Goal: Task Accomplishment & Management: Complete application form

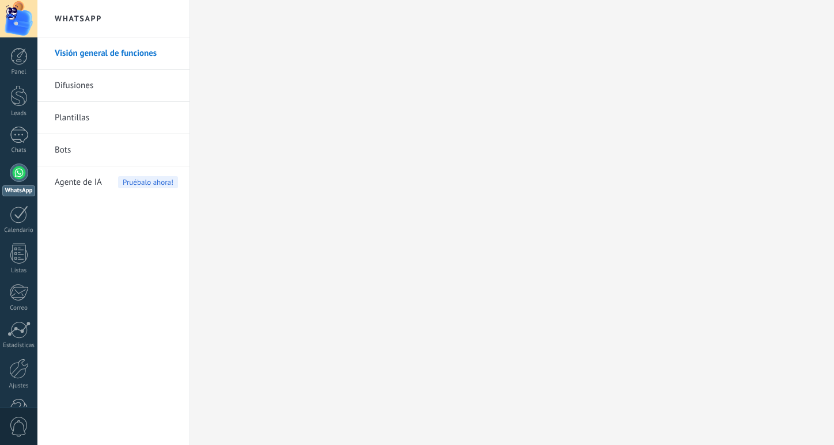
click at [100, 84] on link "Difusiones" at bounding box center [116, 86] width 123 height 32
click at [21, 372] on div at bounding box center [19, 369] width 20 height 20
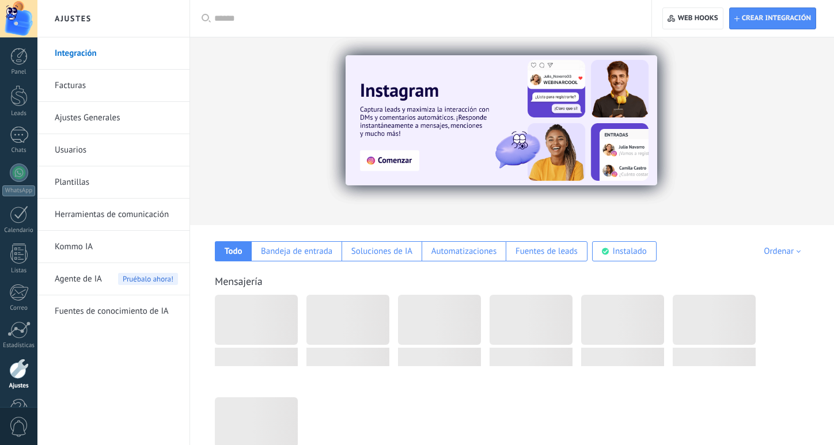
click at [165, 92] on link "Facturas" at bounding box center [116, 86] width 123 height 32
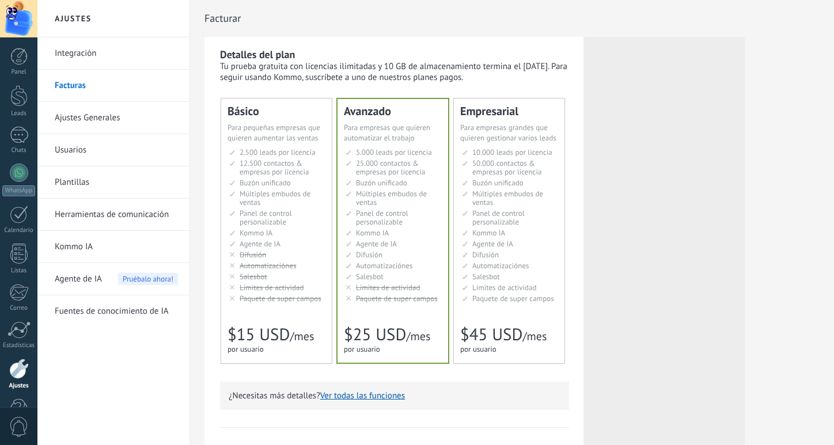
click at [122, 119] on link "Ajustes Generales" at bounding box center [116, 118] width 123 height 32
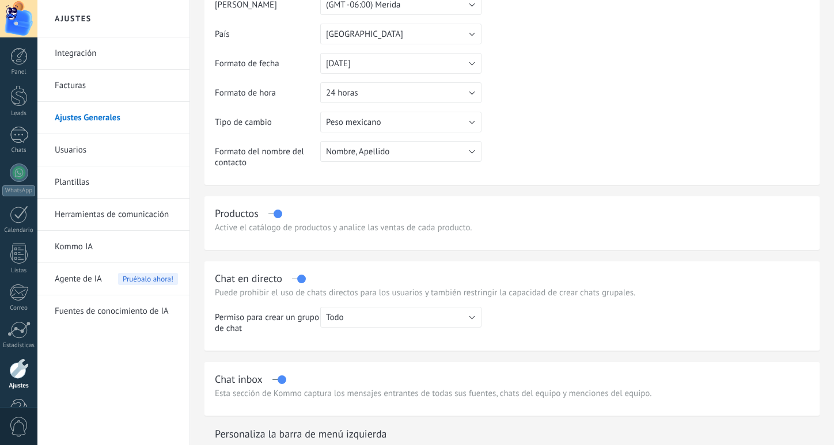
scroll to position [76, 0]
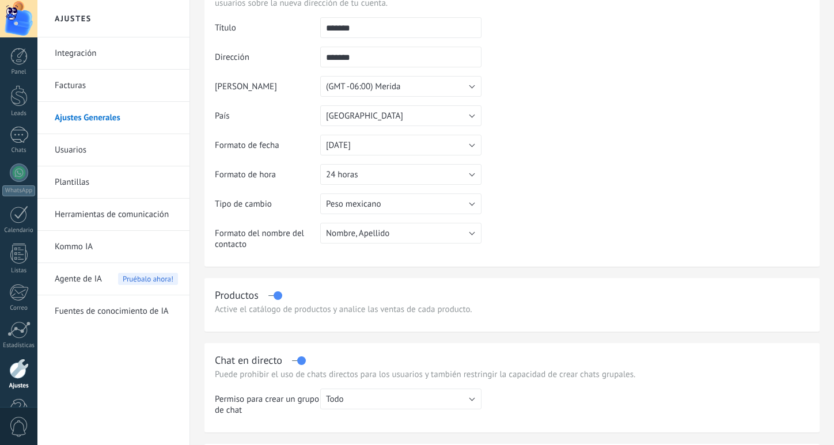
click at [20, 253] on div at bounding box center [18, 254] width 17 height 20
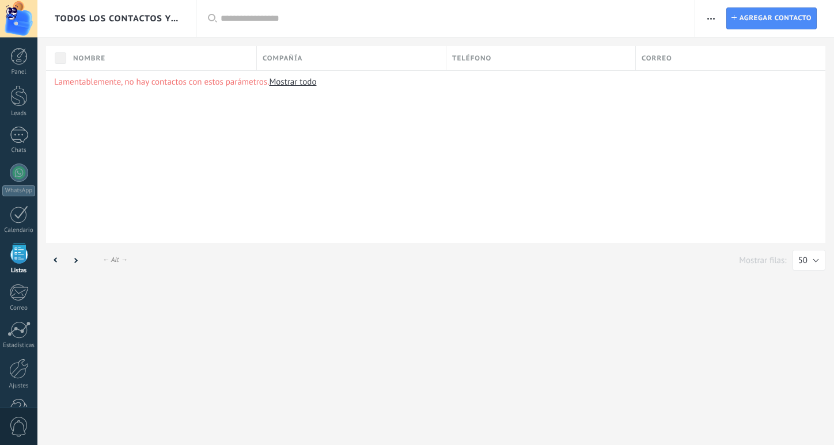
click at [16, 146] on link "Chats" at bounding box center [18, 141] width 37 height 28
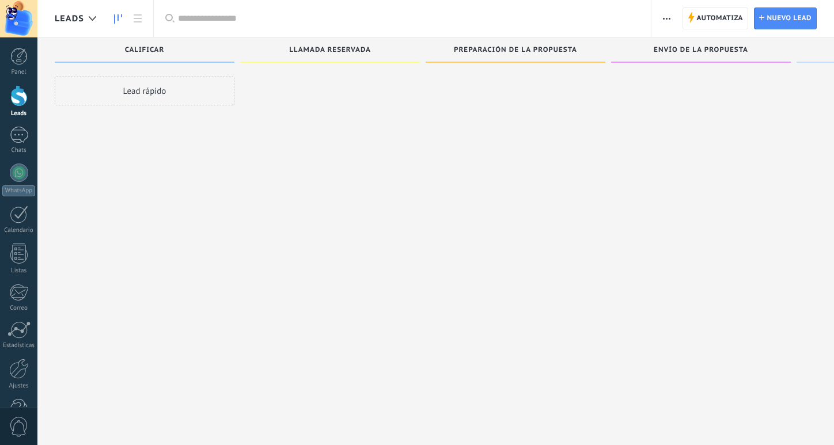
click at [196, 94] on div "Lead rápido" at bounding box center [145, 91] width 180 height 29
click at [168, 83] on div "Lead rápido" at bounding box center [145, 91] width 180 height 29
click at [782, 20] on span "Nuevo lead" at bounding box center [789, 18] width 45 height 21
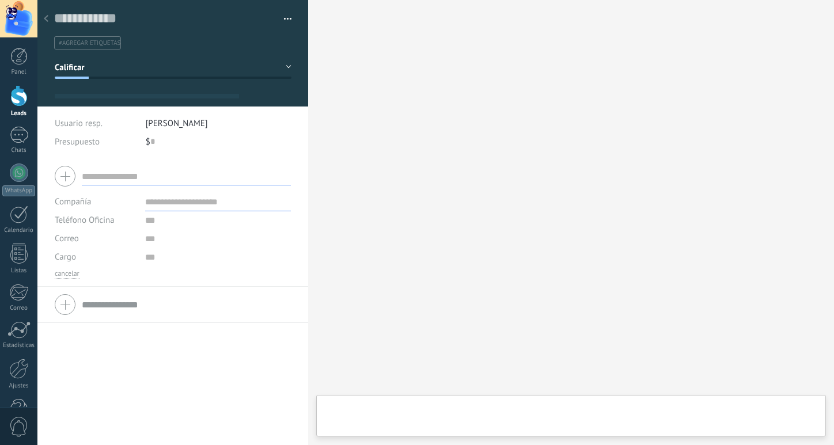
click at [289, 66] on div at bounding box center [172, 53] width 271 height 107
click at [282, 66] on button "Calificar" at bounding box center [173, 67] width 237 height 21
click at [48, 21] on div at bounding box center [46, 19] width 16 height 22
click at [21, 55] on div at bounding box center [18, 56] width 17 height 17
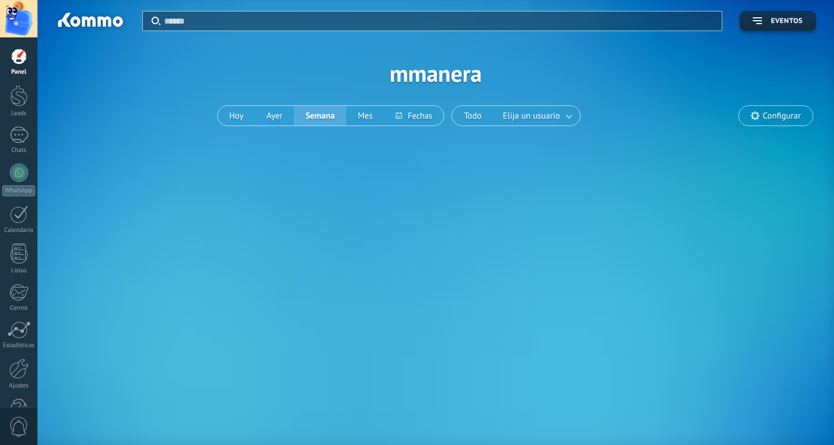
click at [22, 107] on link "Leads" at bounding box center [18, 101] width 37 height 32
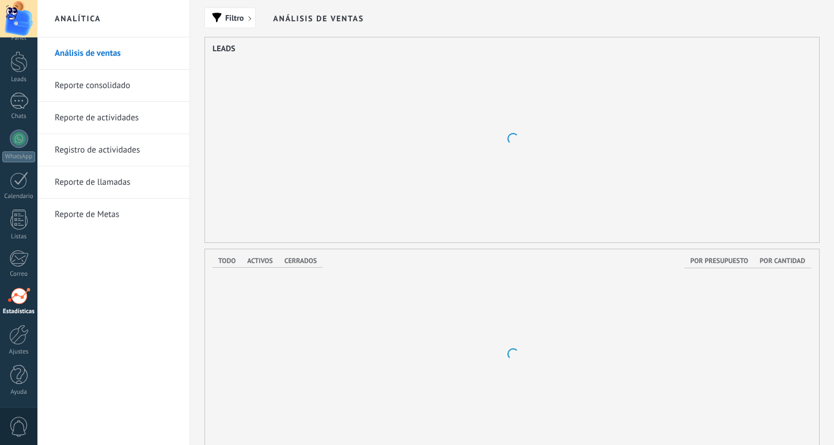
scroll to position [34, 0]
click at [18, 276] on div "Correo" at bounding box center [18, 274] width 33 height 7
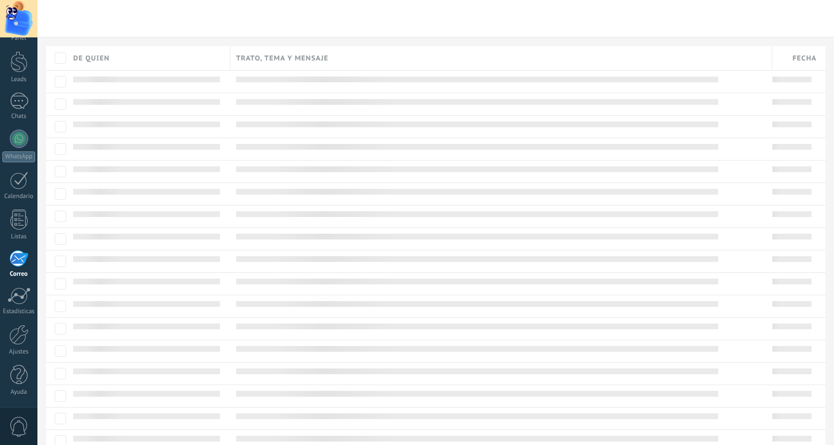
click at [14, 332] on div at bounding box center [19, 335] width 20 height 20
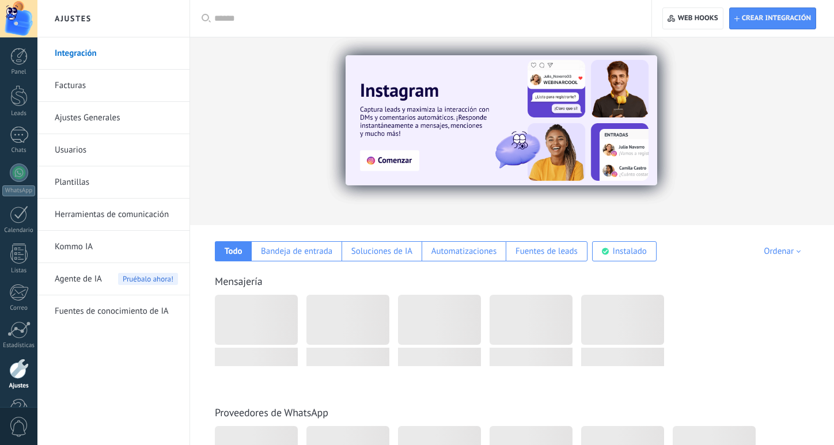
click at [16, 17] on div at bounding box center [18, 18] width 37 height 37
click at [25, 20] on div at bounding box center [18, 18] width 37 height 37
click at [30, 14] on div at bounding box center [18, 18] width 37 height 37
click at [10, 67] on link "Panel" at bounding box center [18, 62] width 37 height 28
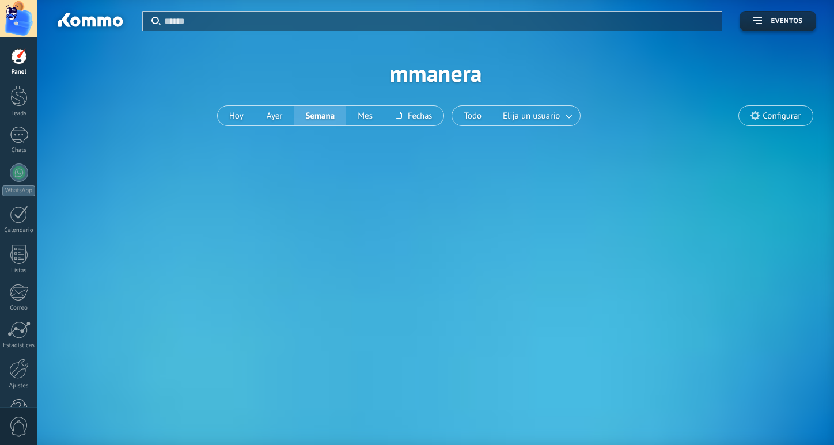
click at [777, 112] on span "Configurar" at bounding box center [782, 116] width 38 height 10
click at [752, 113] on use at bounding box center [755, 115] width 9 height 9
click at [183, 21] on input "text" at bounding box center [439, 21] width 551 height 12
click at [112, 21] on div at bounding box center [89, 22] width 74 height 20
click at [6, 23] on div at bounding box center [18, 18] width 37 height 37
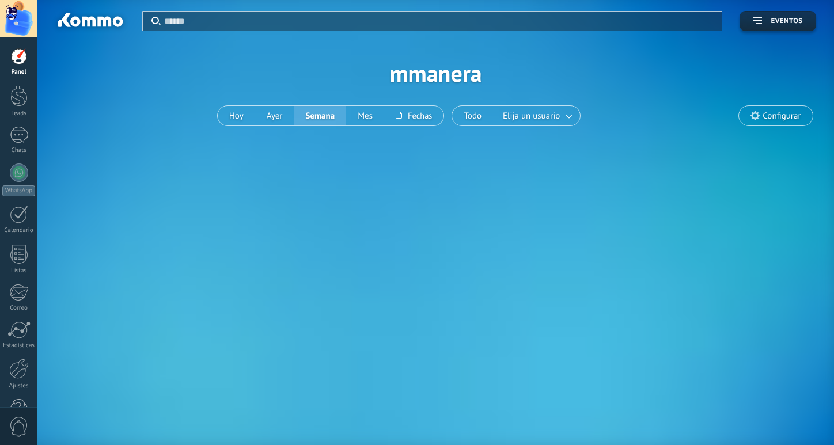
click at [16, 23] on div at bounding box center [18, 18] width 37 height 37
click at [17, 8] on div at bounding box center [18, 18] width 37 height 37
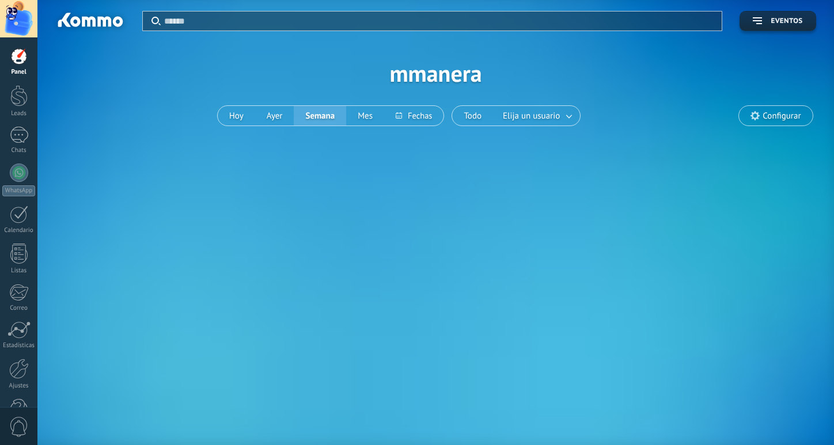
click at [28, 17] on div at bounding box center [18, 18] width 37 height 37
click at [23, 418] on span at bounding box center [19, 427] width 20 height 20
click at [20, 422] on span at bounding box center [19, 427] width 20 height 20
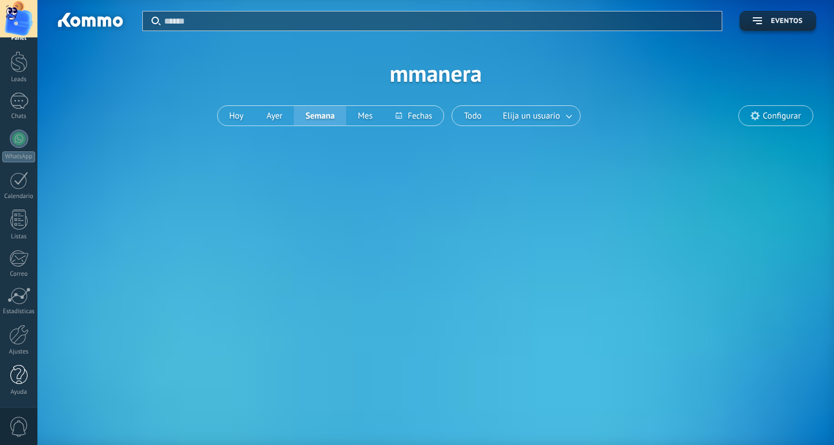
click at [20, 372] on div at bounding box center [18, 375] width 17 height 20
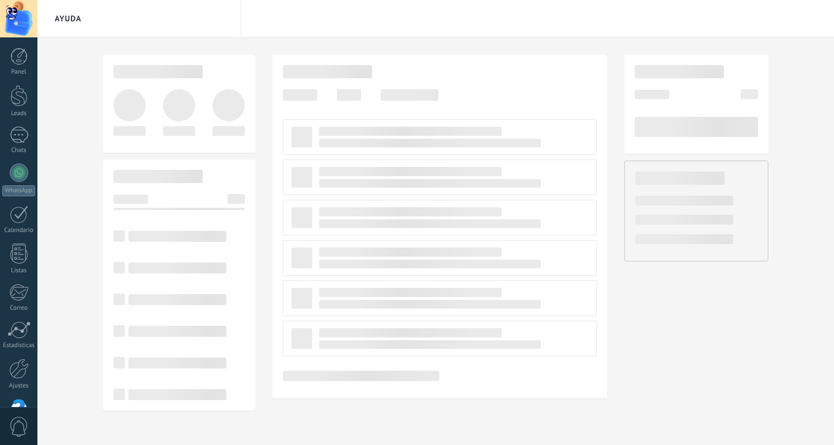
click at [14, 56] on div at bounding box center [18, 56] width 17 height 17
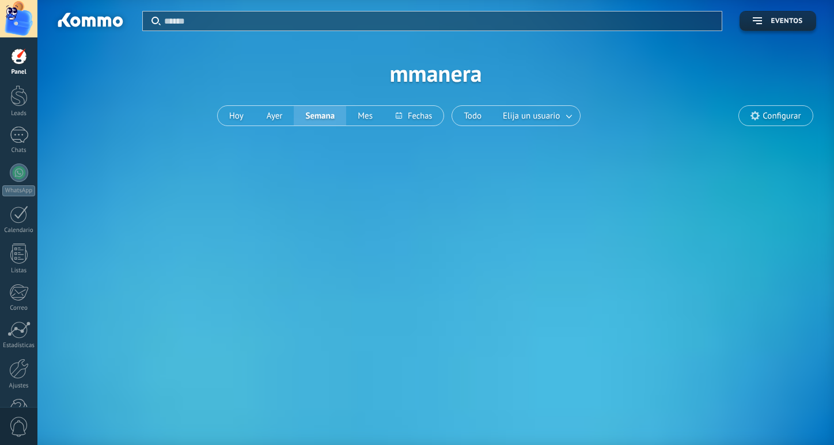
click at [70, 19] on div at bounding box center [89, 22] width 74 height 20
